Goal: Task Accomplishment & Management: Use online tool/utility

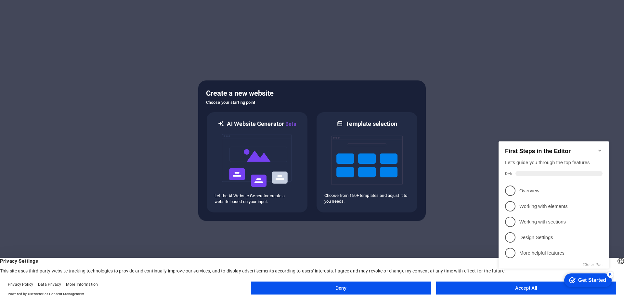
click at [597, 148] on icon "Minimize checklist" at bounding box center [599, 150] width 5 height 5
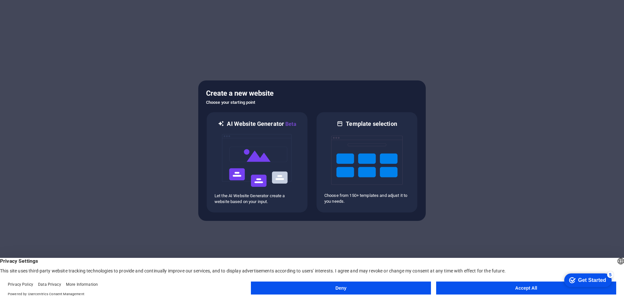
click at [514, 290] on button "Accept All" at bounding box center [526, 288] width 180 height 13
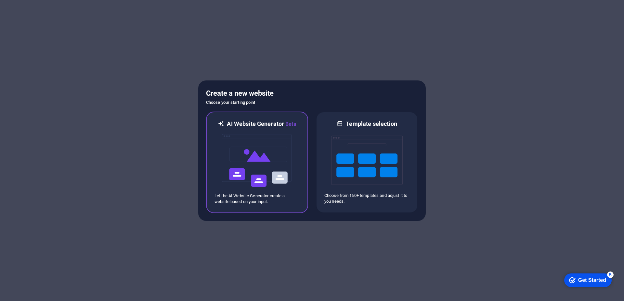
click at [288, 210] on div "AI Website Generator Beta Let the AI Website Generator create a website based o…" at bounding box center [257, 163] width 102 height 102
click at [232, 136] on img at bounding box center [256, 160] width 71 height 65
click at [581, 283] on div "Get Started" at bounding box center [592, 281] width 28 height 6
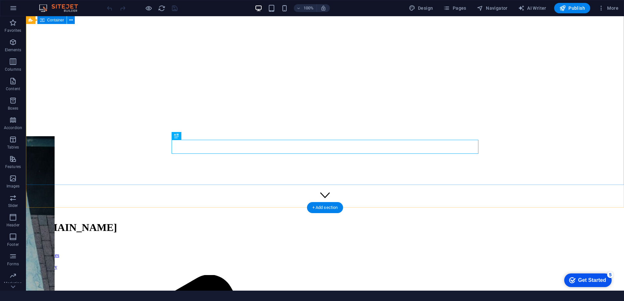
scroll to position [83, 0]
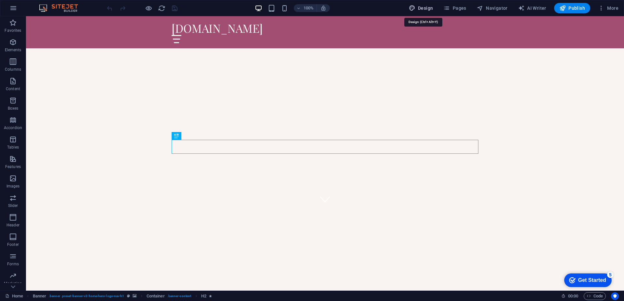
click at [423, 10] on span "Design" at bounding box center [421, 8] width 24 height 6
select select "px"
select select "200"
select select "px"
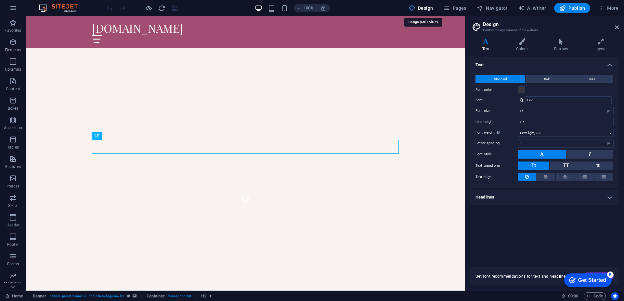
click at [423, 10] on span "Design" at bounding box center [421, 8] width 24 height 6
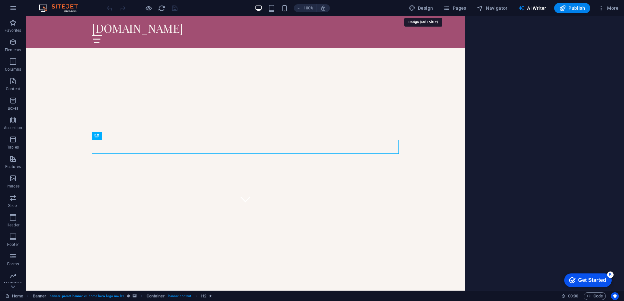
select select "English"
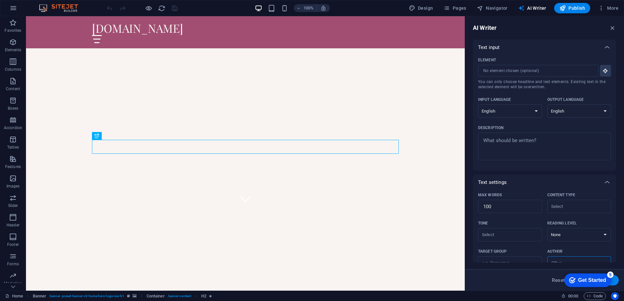
scroll to position [0, 0]
click at [557, 74] on input "Element ​ You can only choose headline and text elements. Existing text in the …" at bounding box center [536, 71] width 116 height 12
click at [534, 113] on select "Albanian Arabic Armenian Awadhi Azerbaijani Bashkir Basque Belarusian Bengali B…" at bounding box center [510, 111] width 64 height 13
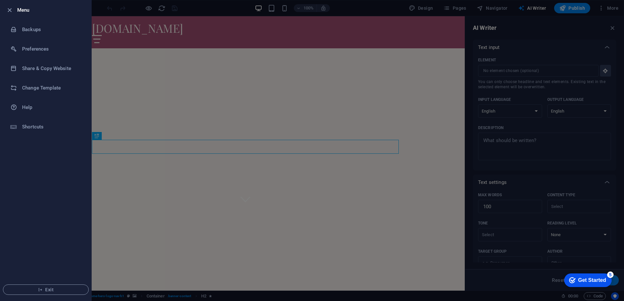
click at [493, 72] on div at bounding box center [312, 150] width 624 height 301
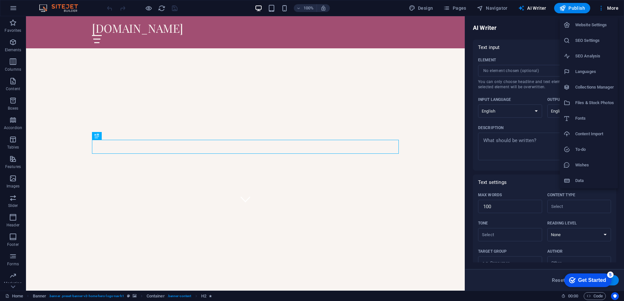
click at [568, 10] on div at bounding box center [312, 150] width 624 height 301
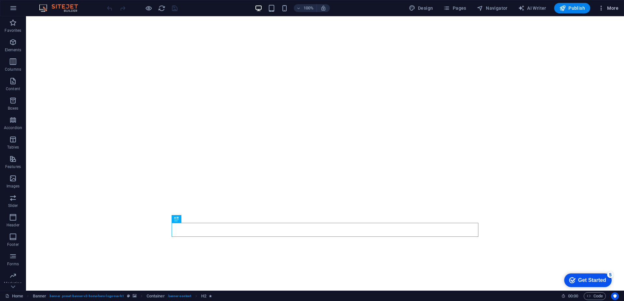
click at [615, 12] on button "More" at bounding box center [608, 8] width 26 height 10
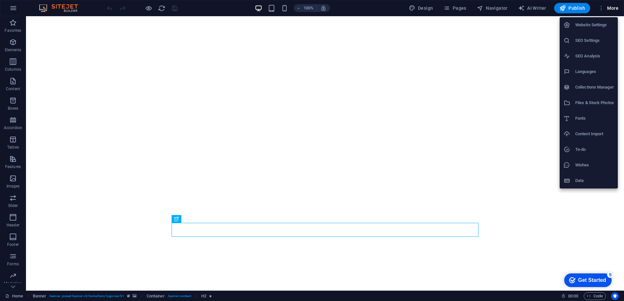
click at [615, 12] on div at bounding box center [312, 150] width 624 height 301
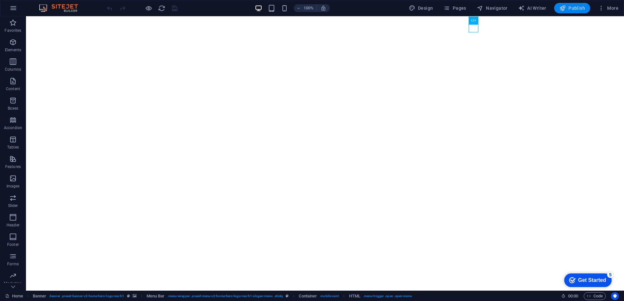
click at [565, 10] on icon "button" at bounding box center [562, 8] width 6 height 6
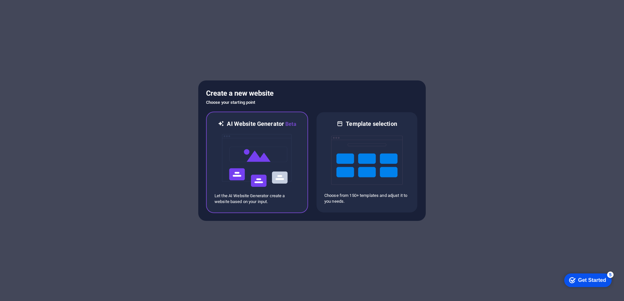
click at [261, 168] on img at bounding box center [256, 160] width 71 height 65
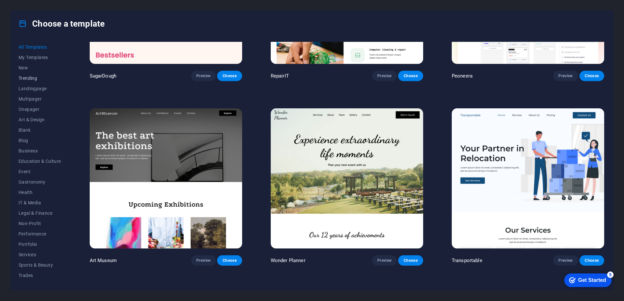
click at [46, 78] on span "Trending" at bounding box center [40, 78] width 43 height 5
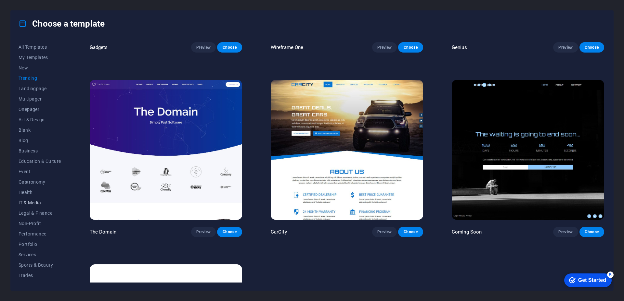
scroll to position [19, 0]
click at [25, 156] on button "Event" at bounding box center [40, 153] width 43 height 10
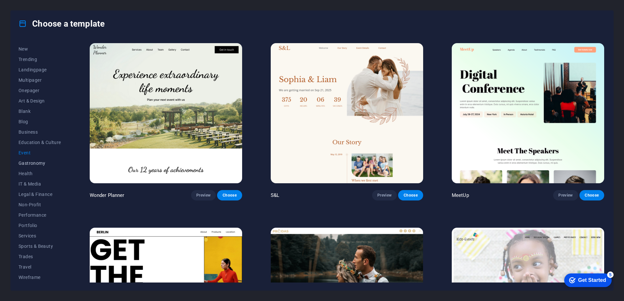
scroll to position [0, 0]
click at [35, 254] on span "Services" at bounding box center [40, 254] width 43 height 5
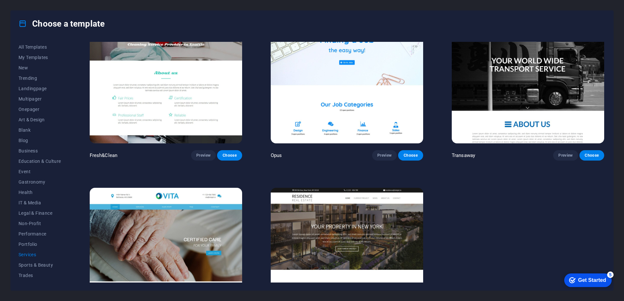
scroll to position [1022, 0]
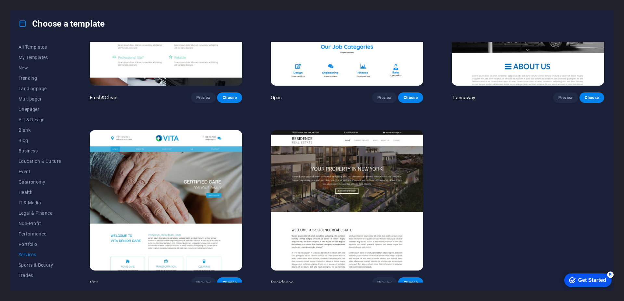
click at [19, 250] on button "Services" at bounding box center [40, 255] width 43 height 10
